Goal: Task Accomplishment & Management: Manage account settings

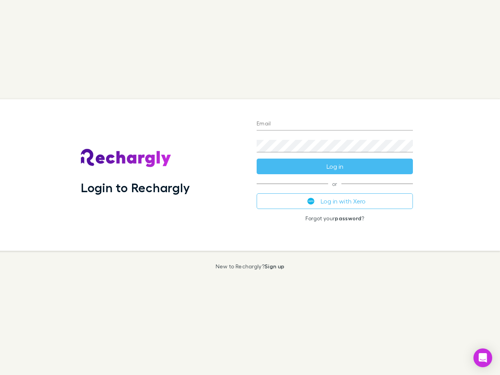
click at [250, 187] on div "Login to Rechargly" at bounding box center [163, 175] width 176 height 152
click at [335, 124] on input "Email" at bounding box center [335, 124] width 156 height 12
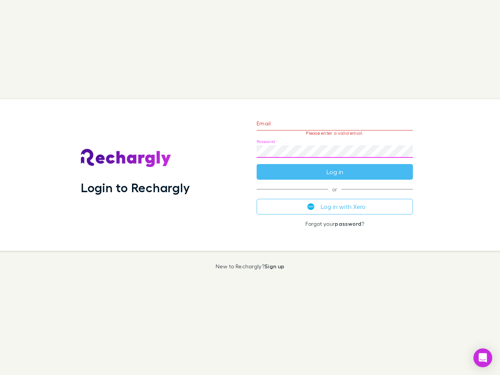
click at [335, 166] on form "Email Please enter a valid email. Password Log in" at bounding box center [335, 146] width 156 height 68
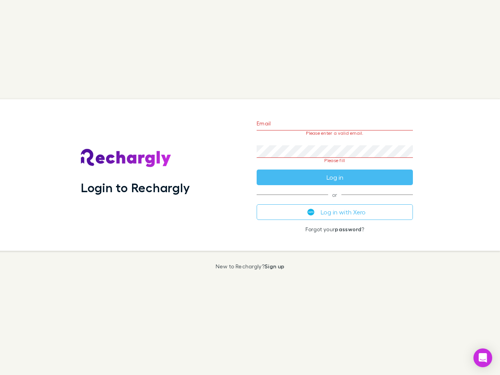
click at [335, 201] on div "Email Please enter a valid email. Password Please fill Log in or Log in with Xe…" at bounding box center [334, 175] width 169 height 152
click at [483, 358] on icon "Open Intercom Messenger" at bounding box center [483, 357] width 8 height 9
